Goal: Use online tool/utility

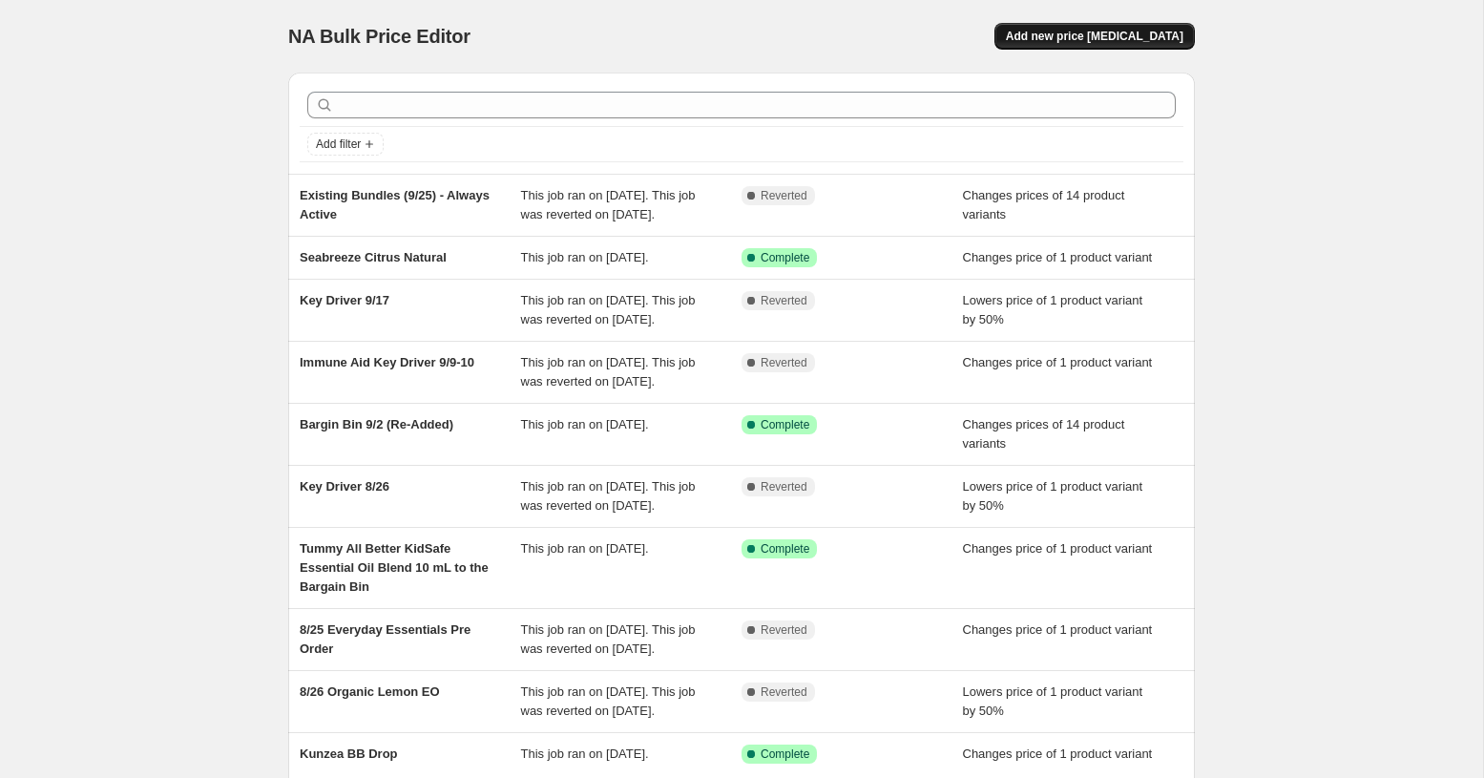
click at [1083, 30] on span "Add new price change job" at bounding box center [1095, 36] width 178 height 15
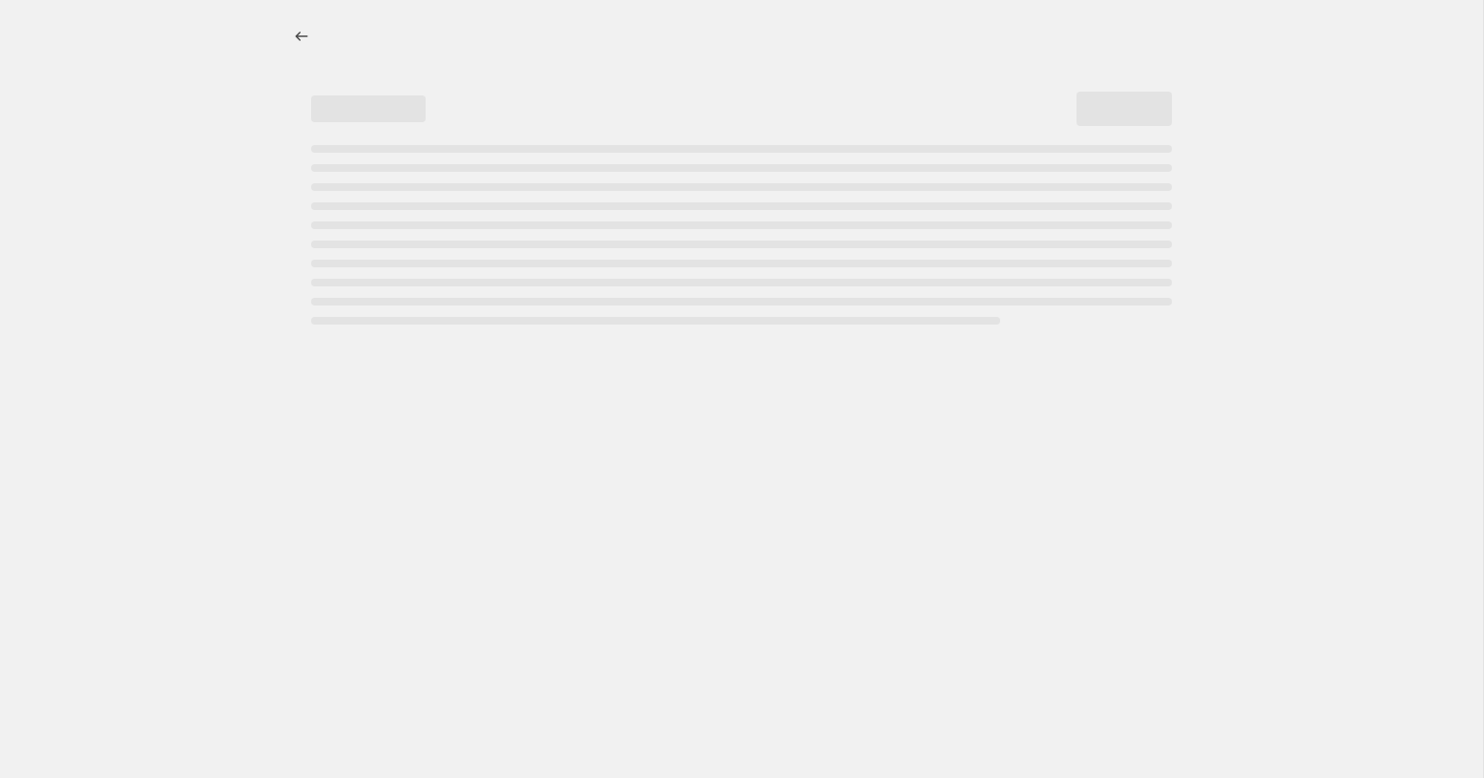
select select "percentage"
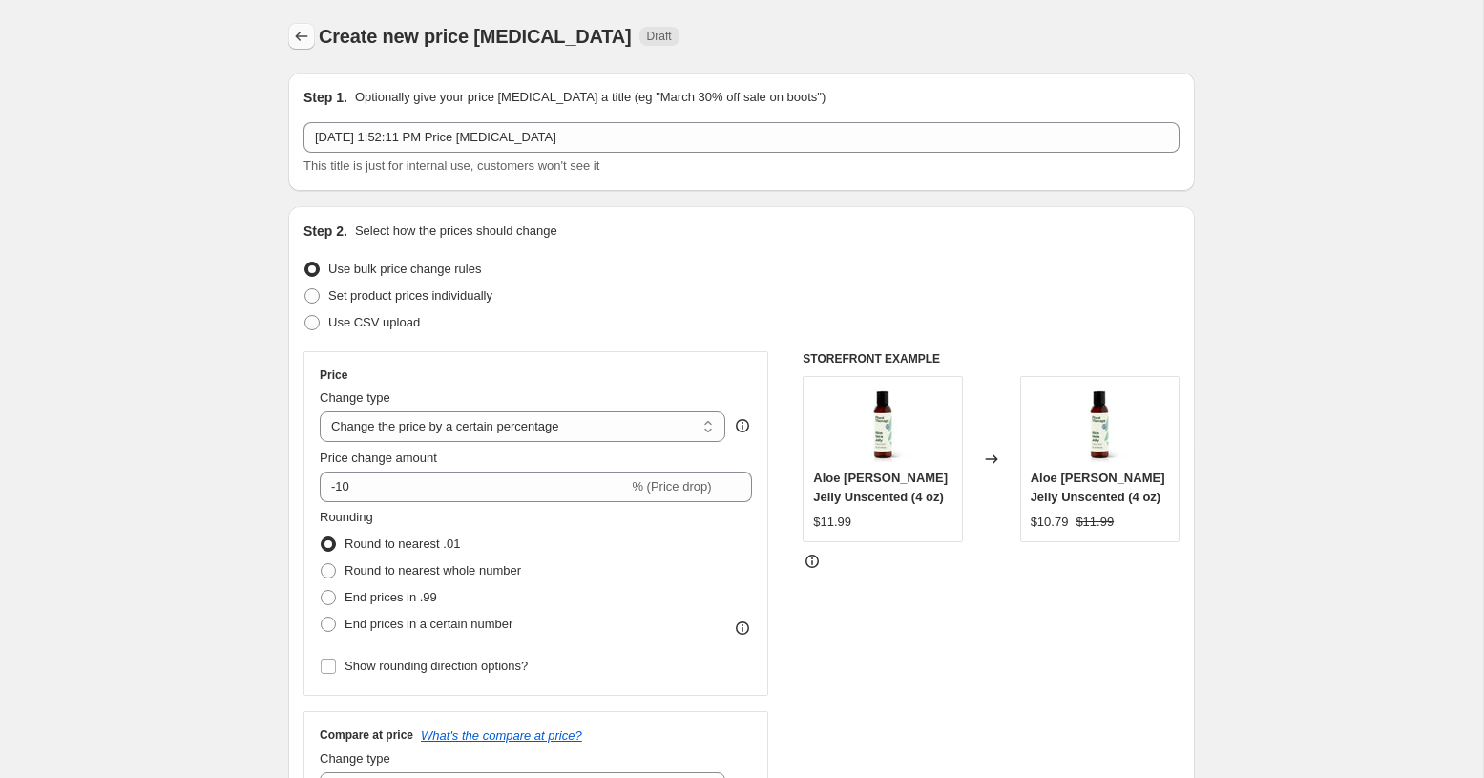
click at [304, 37] on icon "Price change jobs" at bounding box center [301, 36] width 19 height 19
